Goal: Obtain resource: Obtain resource

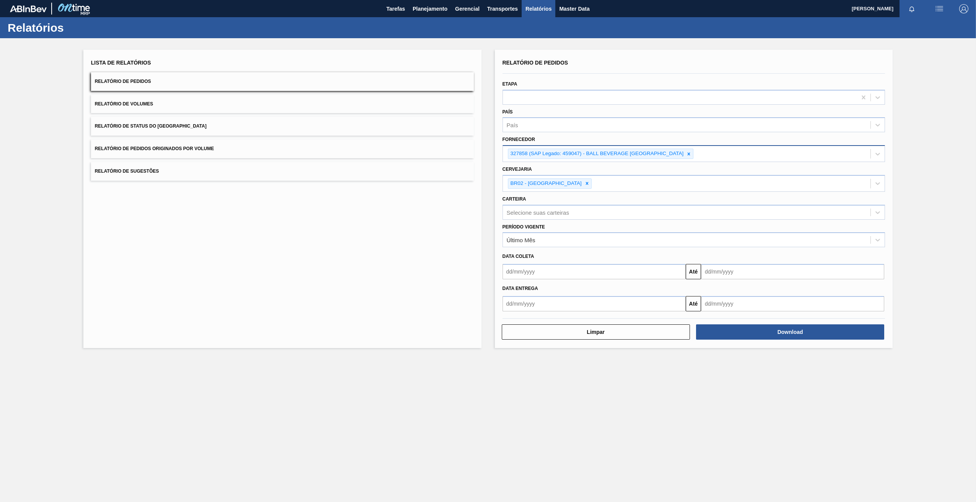
click at [691, 155] on icon at bounding box center [688, 153] width 5 height 5
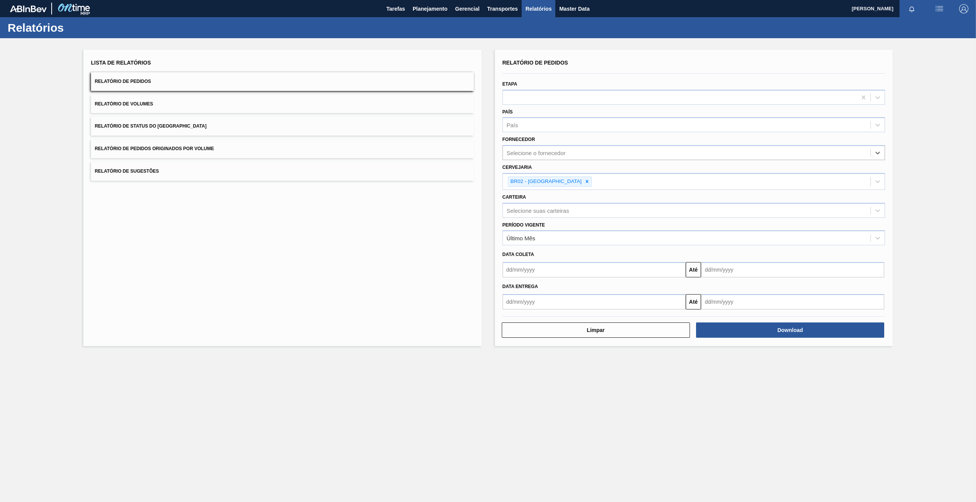
paste input "307331"
type input "307331"
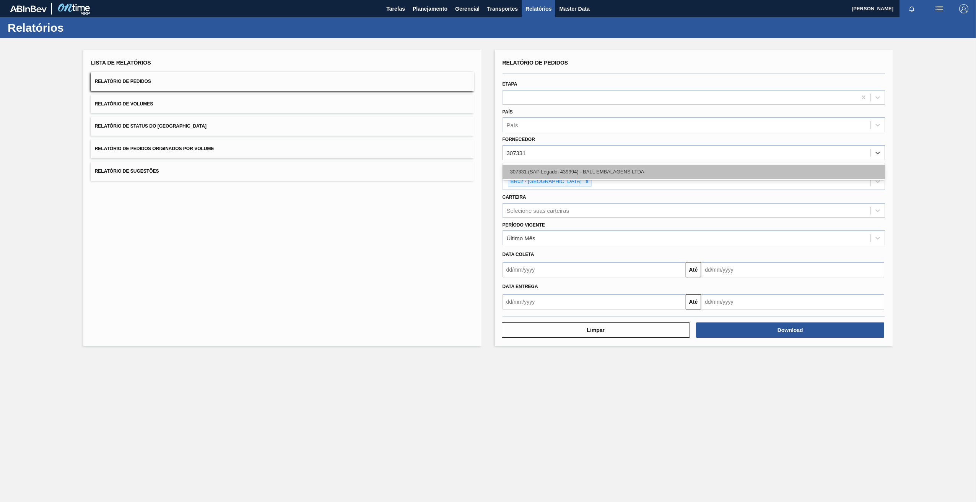
click at [600, 169] on div "307331 (SAP Legado: 439994) - BALL EMBALAGENS LTDA" at bounding box center [693, 172] width 383 height 14
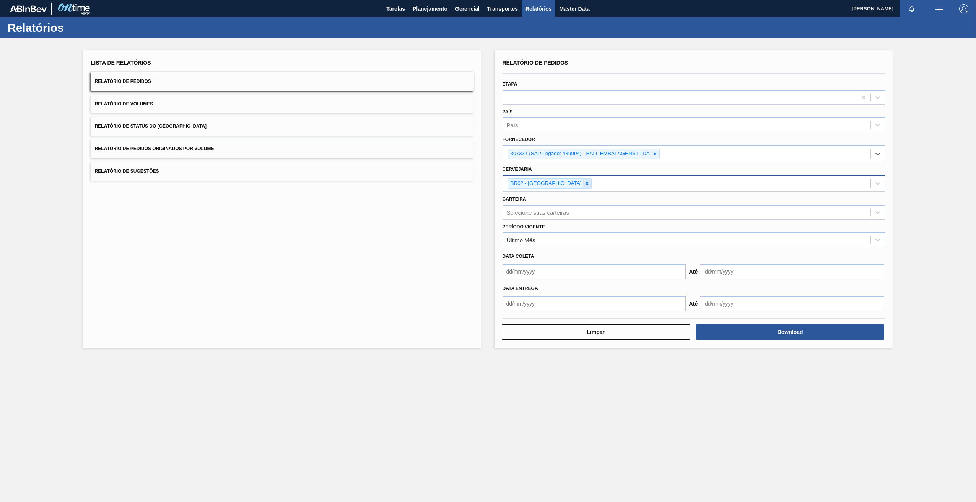
click at [584, 183] on icon at bounding box center [586, 183] width 5 height 5
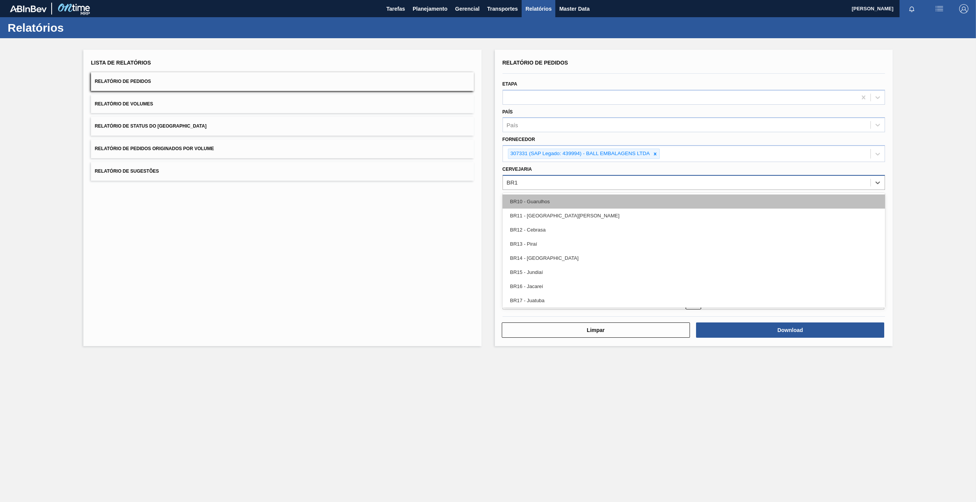
type input "BR16"
click at [554, 200] on div "BR16 - Jacareí" at bounding box center [693, 202] width 383 height 14
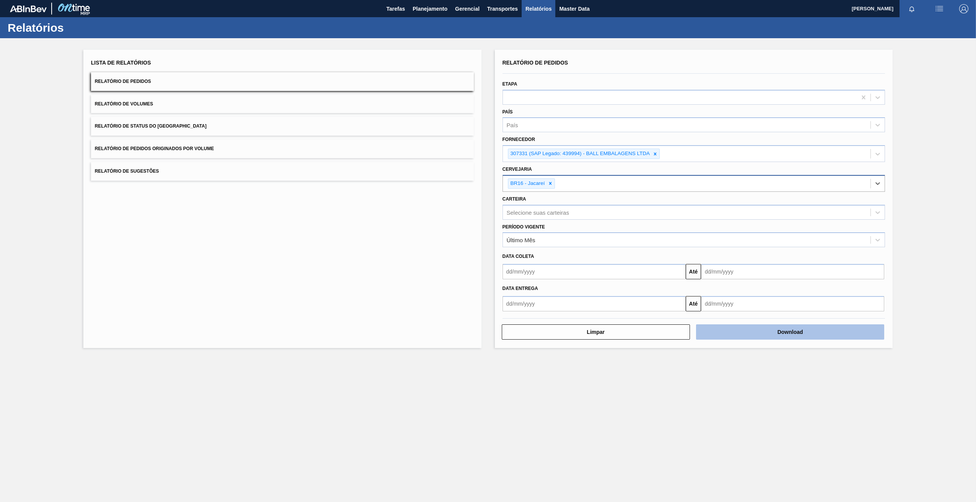
click at [731, 330] on button "Download" at bounding box center [790, 332] width 188 height 15
click at [657, 154] on icon at bounding box center [654, 153] width 5 height 5
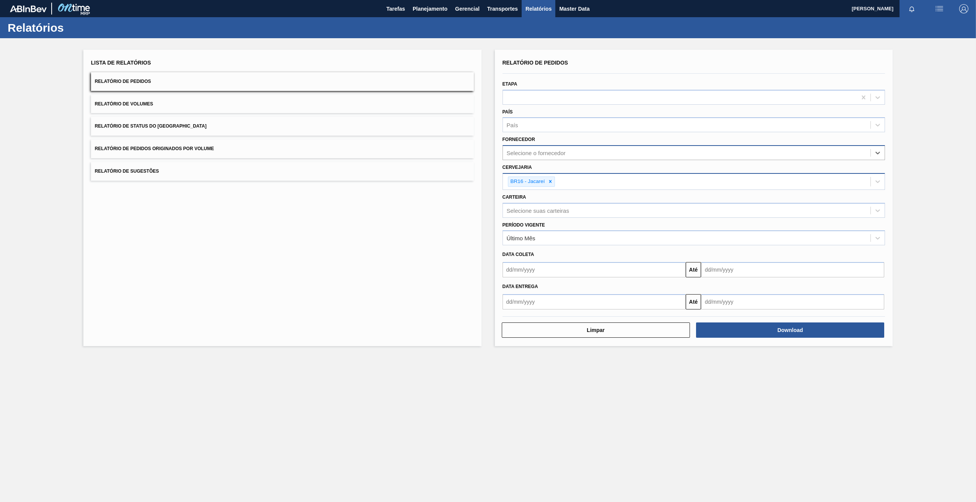
paste input "289877"
type input "289877"
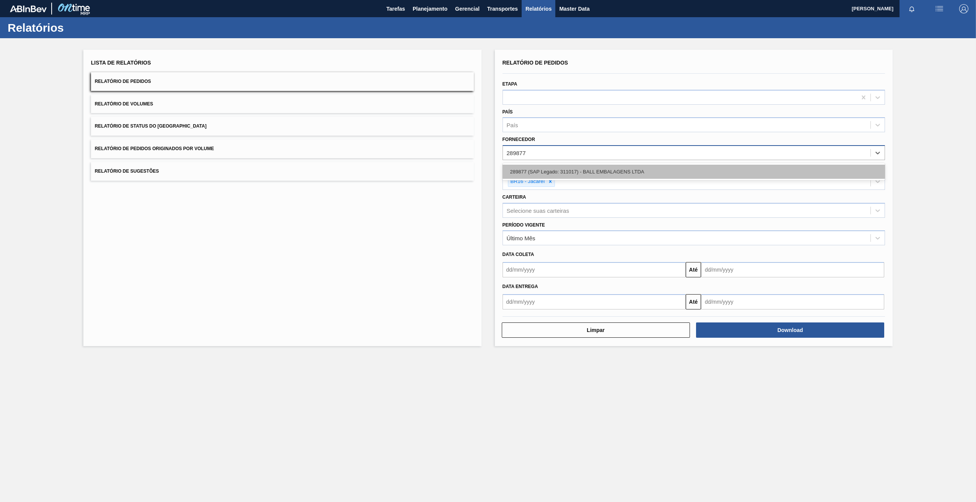
click at [545, 168] on div "289877 (SAP Legado: 311017) - BALL EMBALAGENS LTDA" at bounding box center [693, 172] width 383 height 14
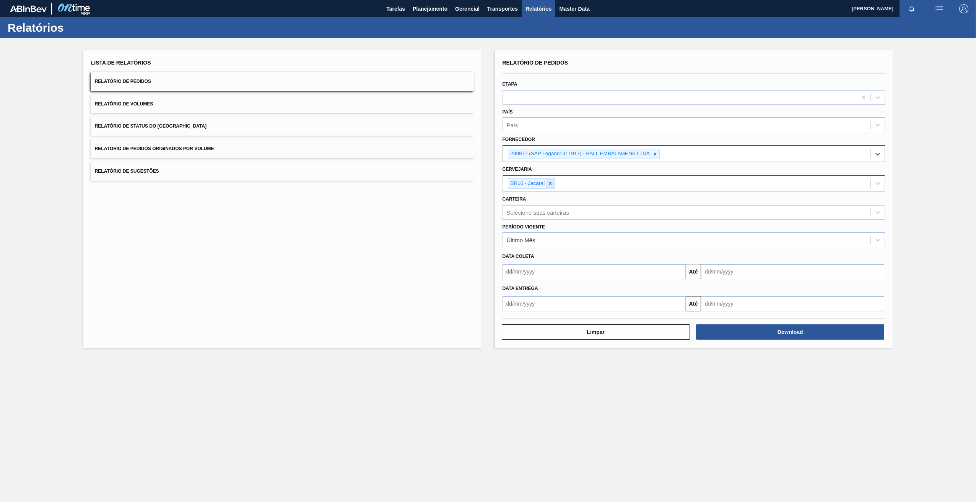
click at [551, 182] on icon at bounding box center [549, 183] width 5 height 5
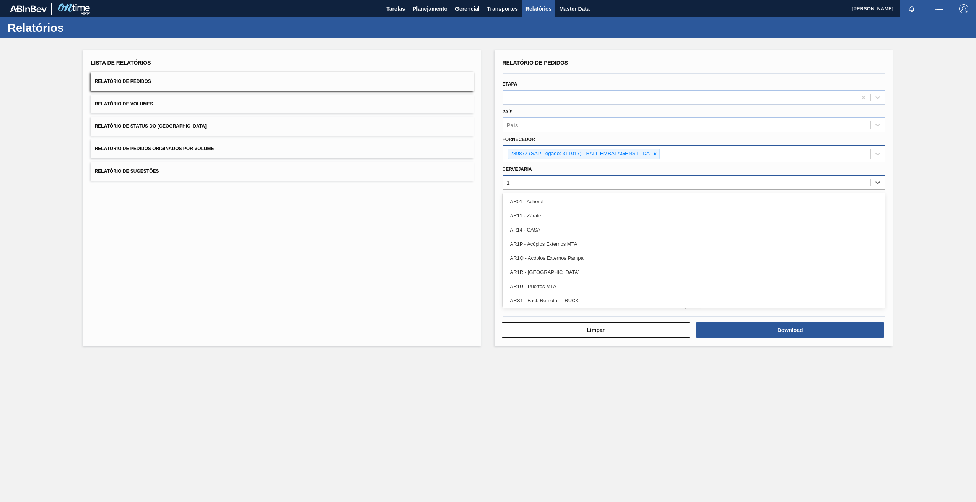
type input "17"
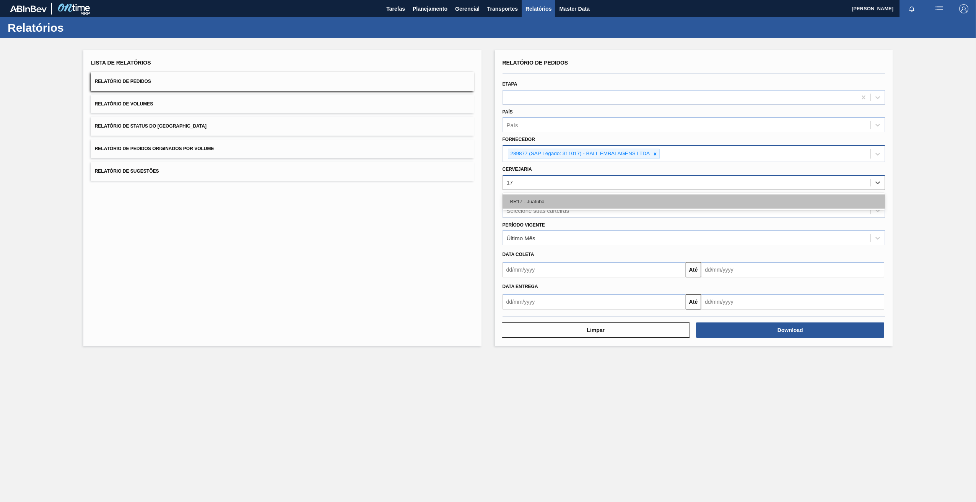
click at [554, 201] on div "BR17 - Juatuba" at bounding box center [693, 202] width 383 height 14
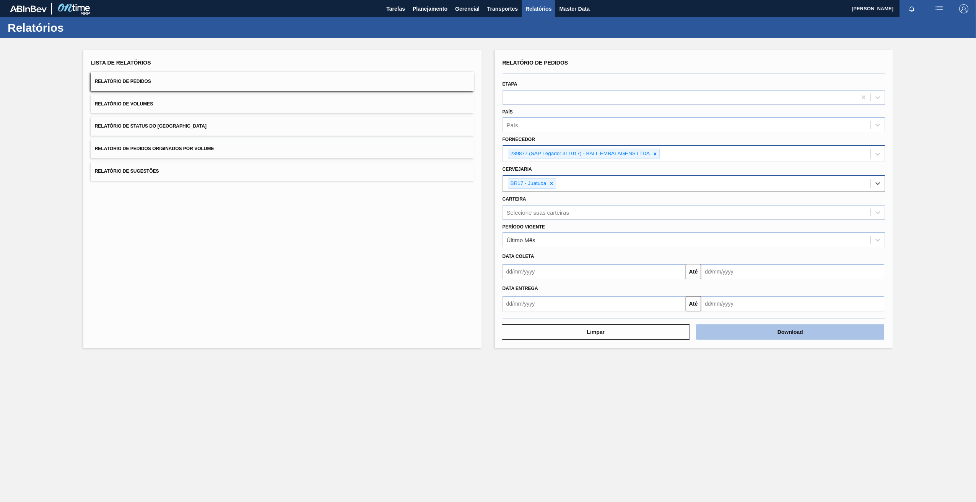
click at [749, 334] on button "Download" at bounding box center [790, 332] width 188 height 15
